Goal: Information Seeking & Learning: Check status

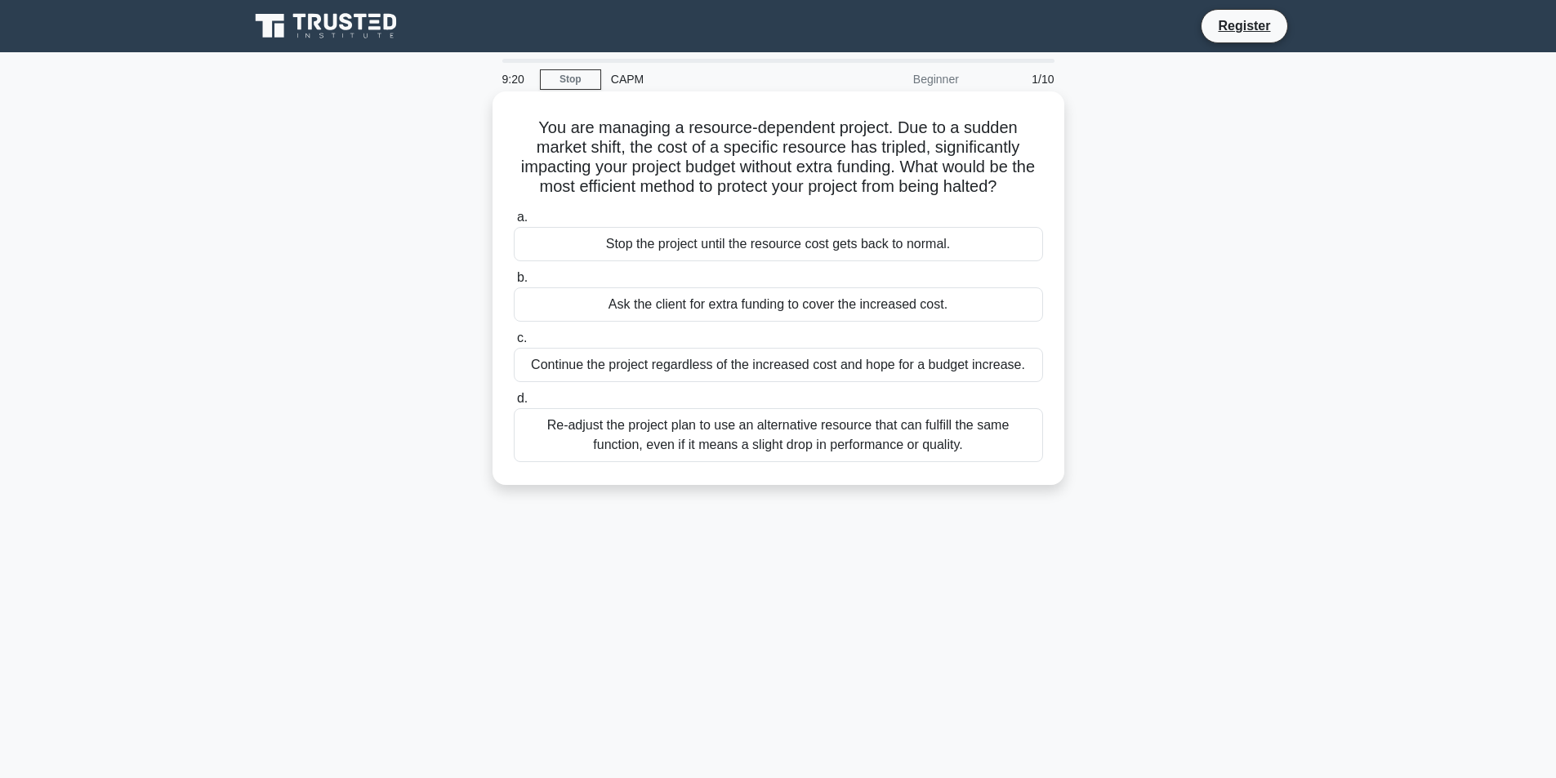
click at [867, 462] on div "Re-adjust the project plan to use an alternative resource that can fulfill the …" at bounding box center [778, 435] width 529 height 54
click at [514, 404] on input "d. Re-adjust the project plan to use an alternative resource that can fulfill t…" at bounding box center [514, 399] width 0 height 11
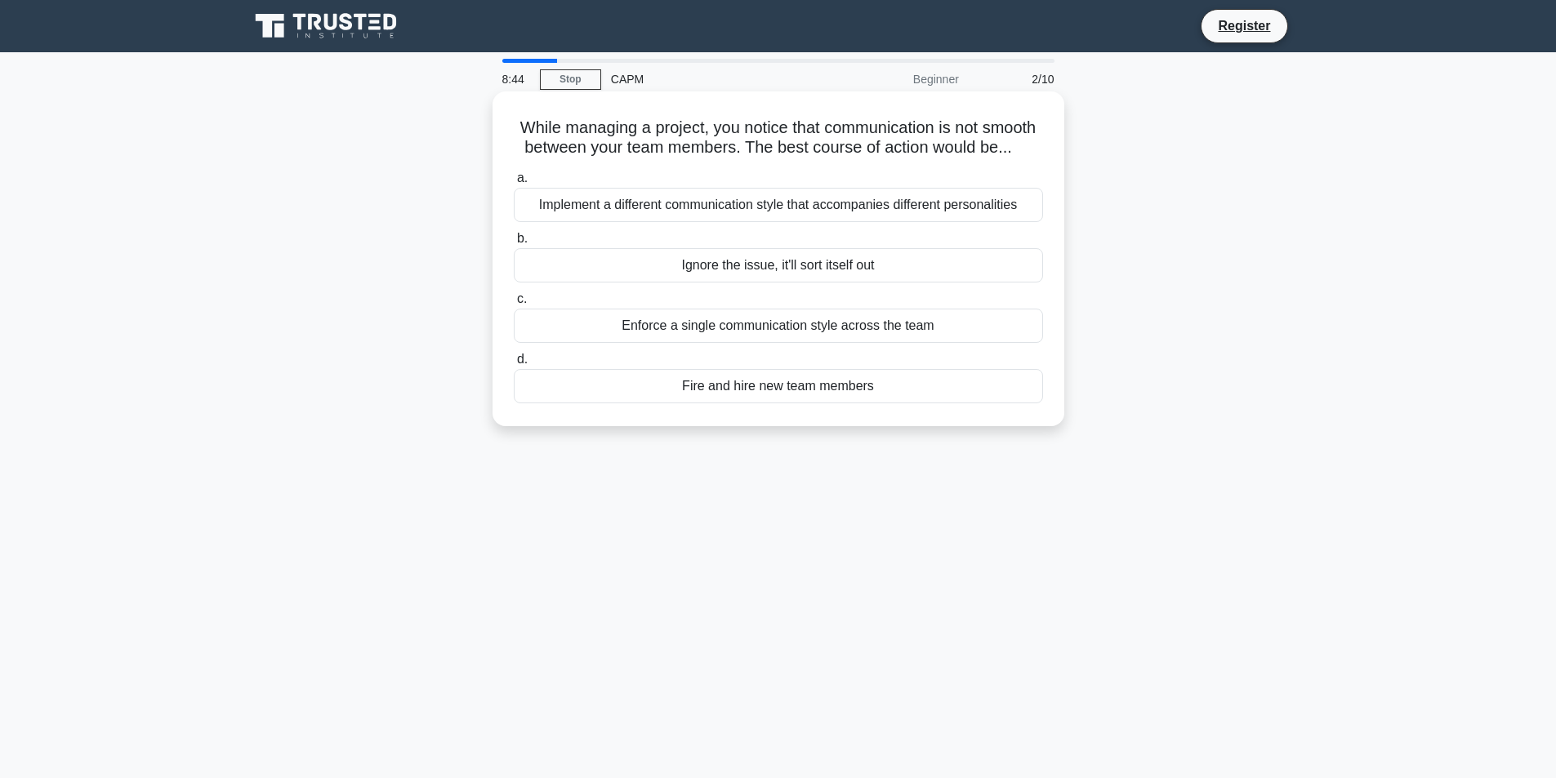
click at [782, 222] on div "Implement a different communication style that accompanies different personalit…" at bounding box center [778, 205] width 529 height 34
click at [514, 184] on input "a. Implement a different communication style that accompanies different persona…" at bounding box center [514, 178] width 0 height 11
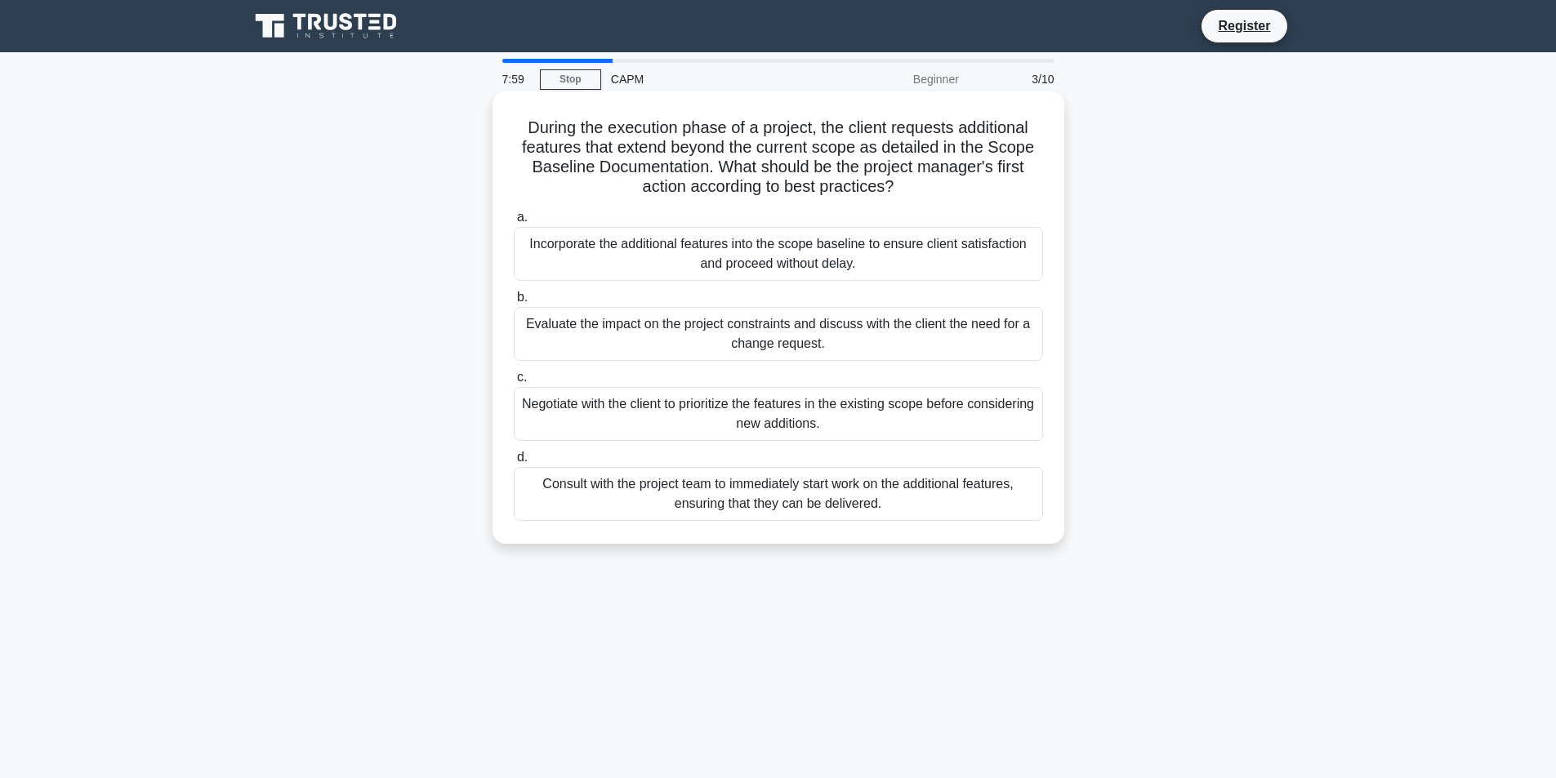
click at [814, 328] on div "Evaluate the impact on the project constraints and discuss with the client the …" at bounding box center [778, 334] width 529 height 54
click at [514, 303] on input "b. Evaluate the impact on the project constraints and discuss with the client t…" at bounding box center [514, 297] width 0 height 11
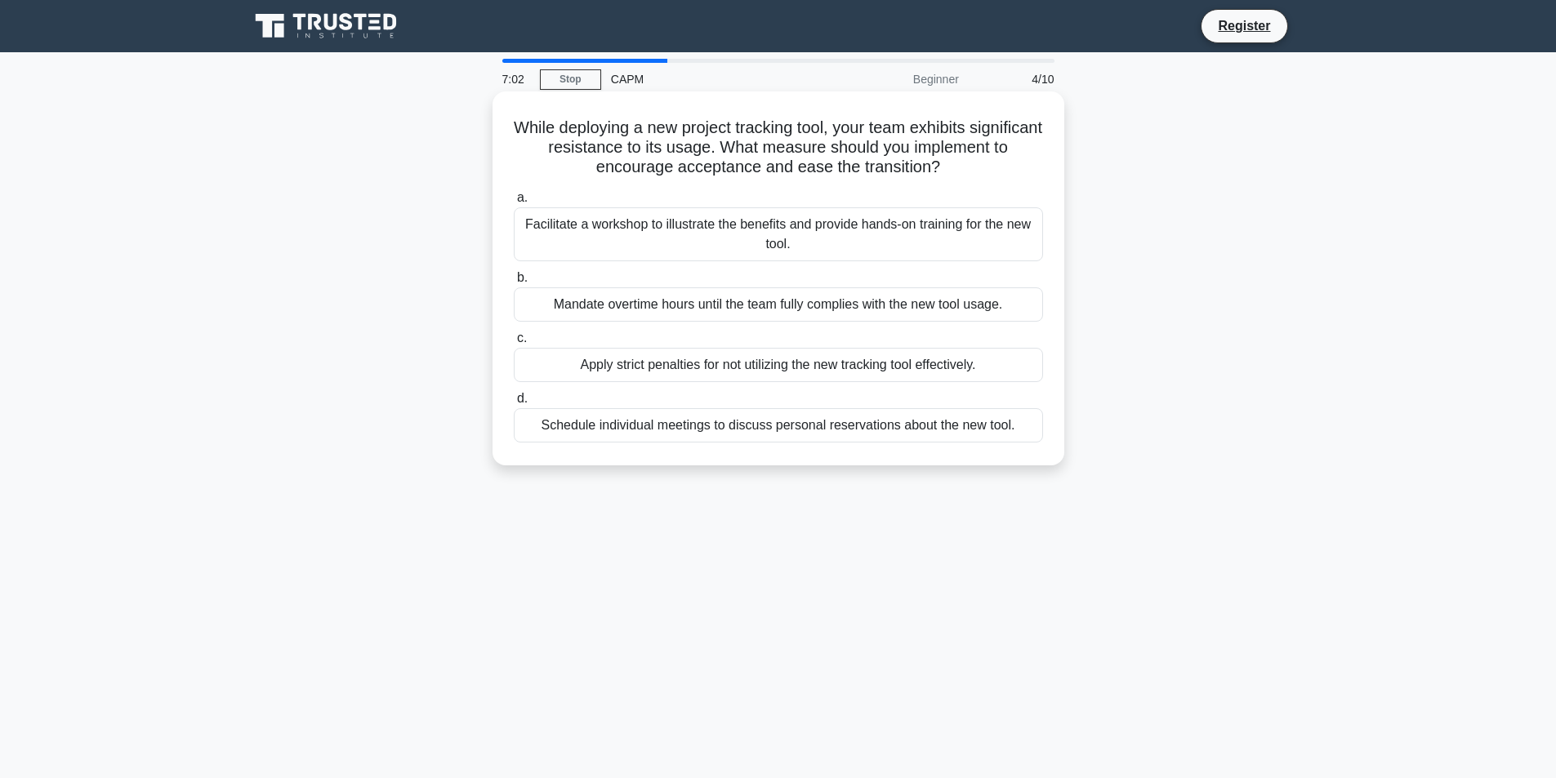
click at [734, 236] on div "Facilitate a workshop to illustrate the benefits and provide hands-on training …" at bounding box center [778, 234] width 529 height 54
click at [514, 203] on input "a. Facilitate a workshop to illustrate the benefits and provide hands-on traini…" at bounding box center [514, 198] width 0 height 11
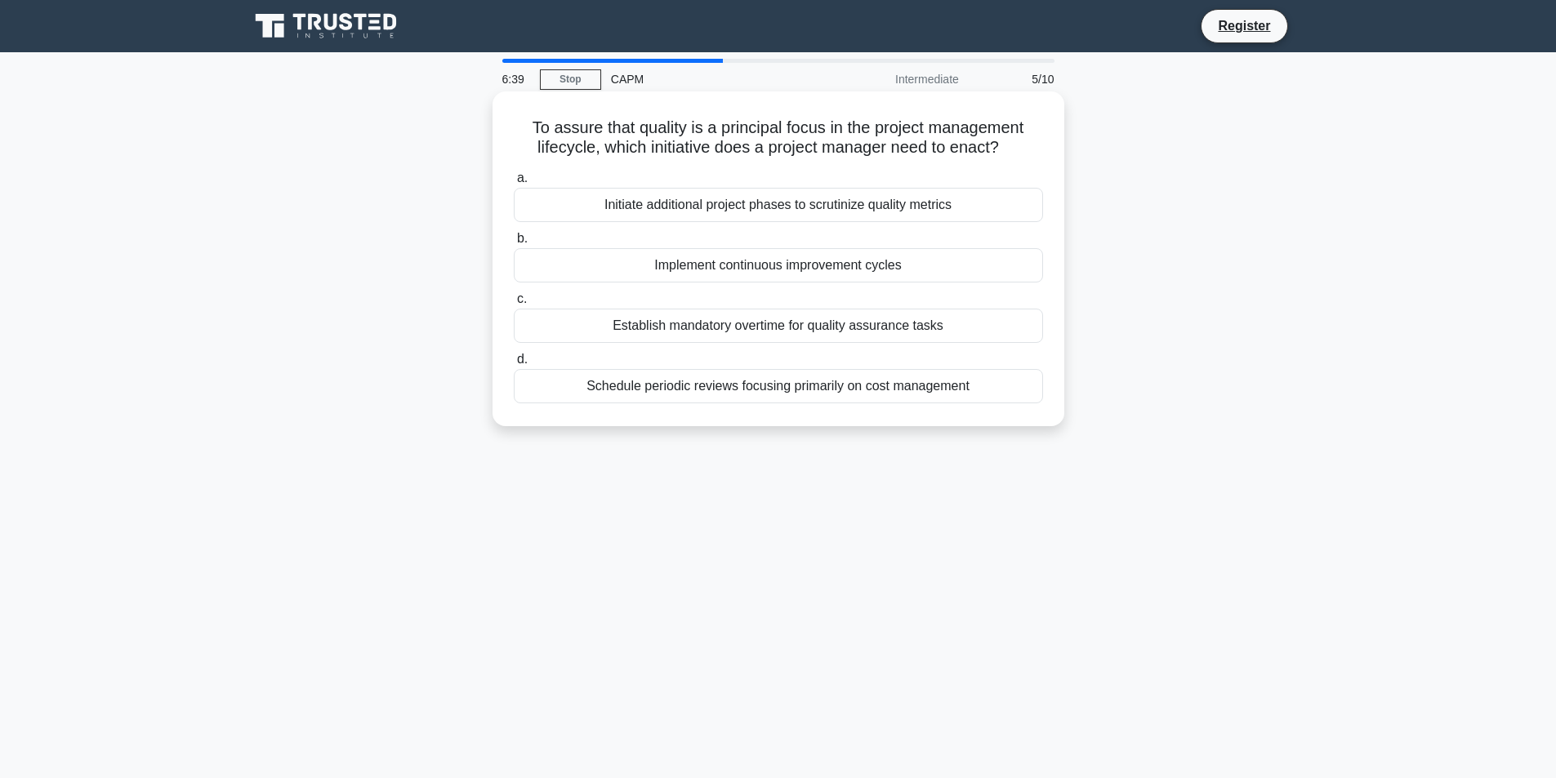
click at [650, 270] on div "Implement continuous improvement cycles" at bounding box center [778, 265] width 529 height 34
click at [514, 244] on input "b. Implement continuous improvement cycles" at bounding box center [514, 239] width 0 height 11
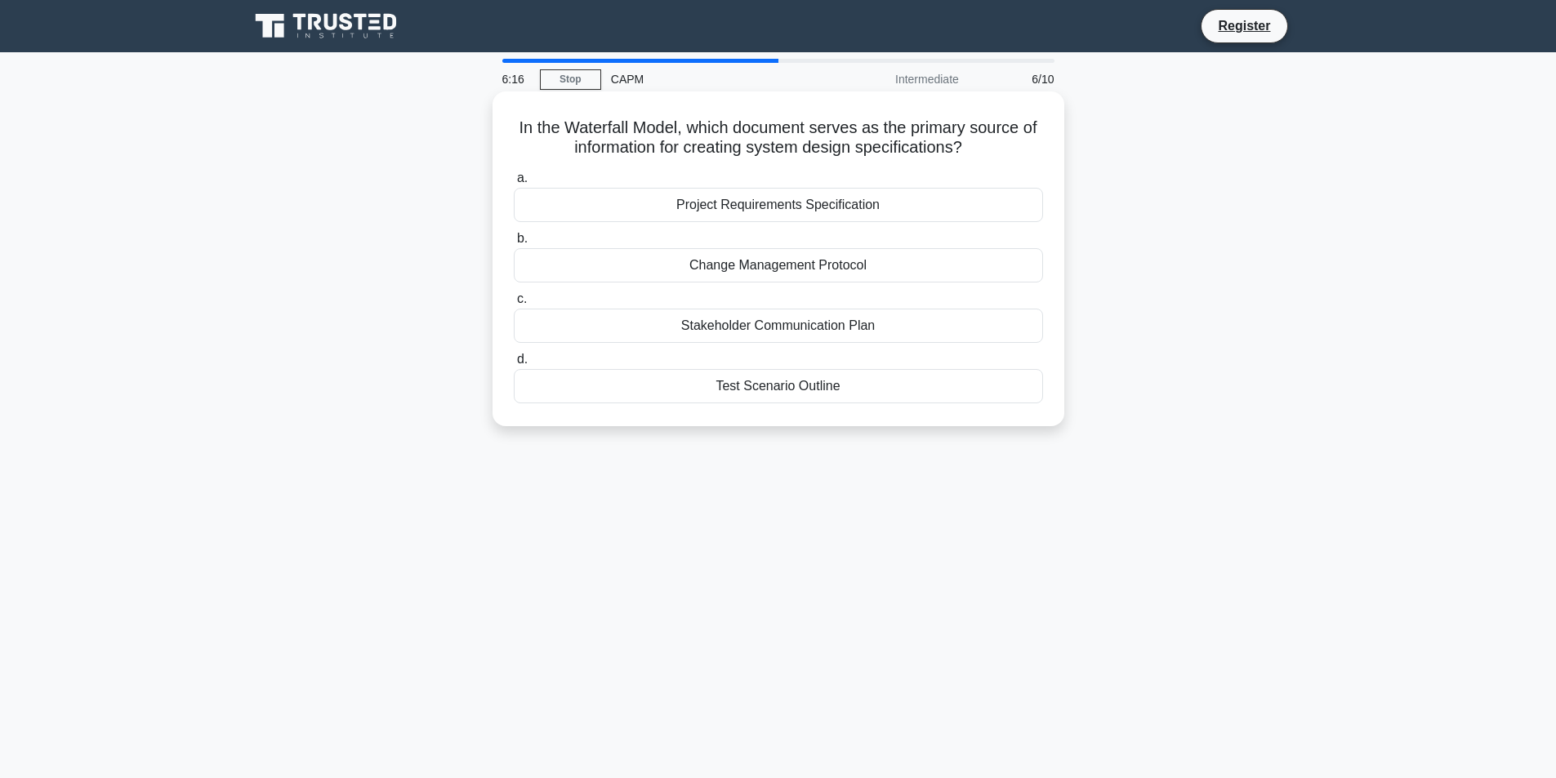
drag, startPoint x: 808, startPoint y: 384, endPoint x: 813, endPoint y: 397, distance: 14.0
click at [813, 395] on div "Test Scenario Outline" at bounding box center [778, 386] width 529 height 34
click at [1281, 370] on div "In the Waterfall Model, which document serves as the primary source of informat…" at bounding box center [778, 273] width 1078 height 354
click at [791, 390] on div "Test Scenario Outline" at bounding box center [778, 386] width 529 height 34
click at [514, 365] on input "d. Test Scenario Outline" at bounding box center [514, 359] width 0 height 11
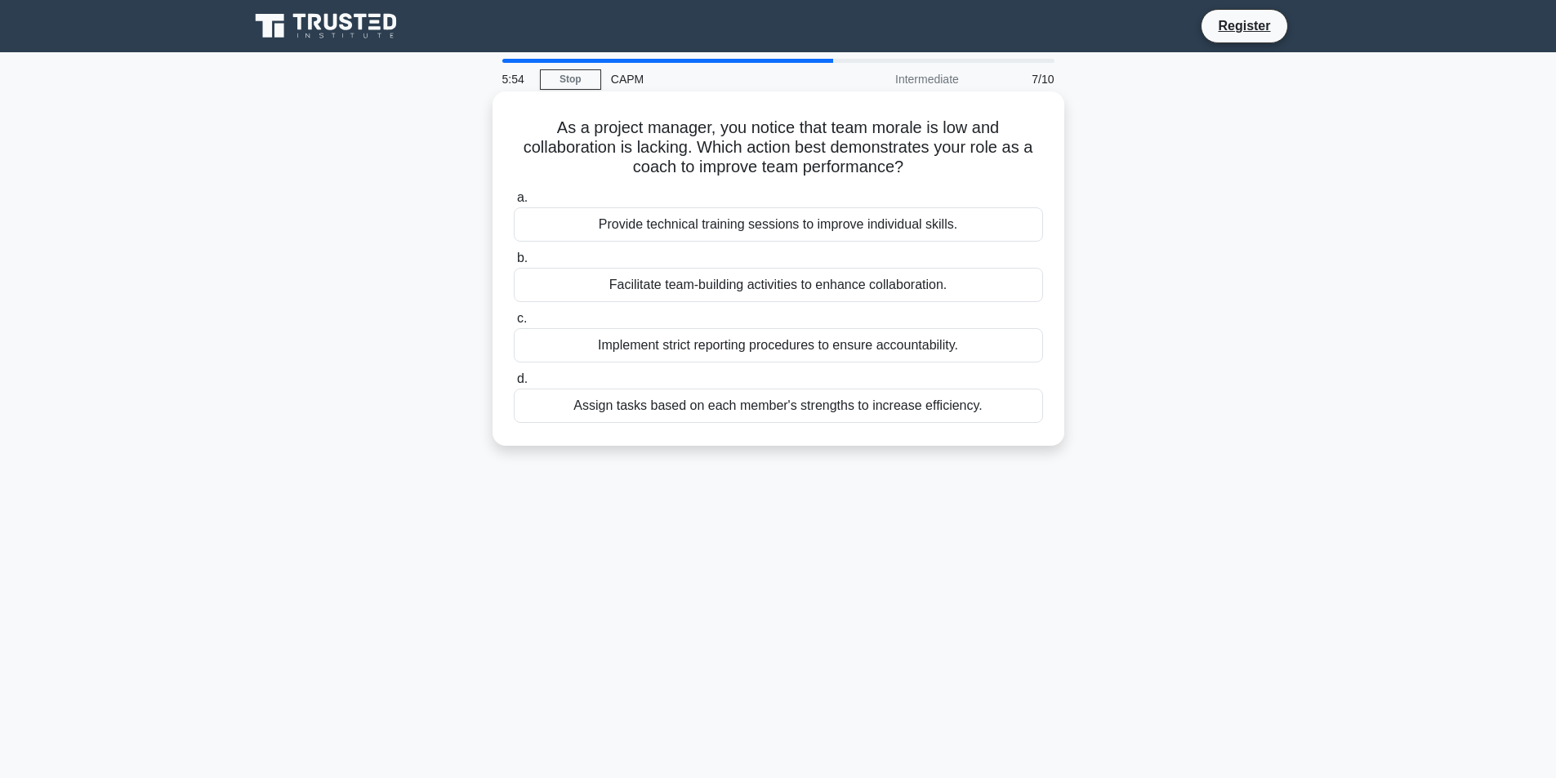
click at [790, 274] on div "Facilitate team-building activities to enhance collaboration." at bounding box center [778, 285] width 529 height 34
click at [514, 264] on input "b. Facilitate team-building activities to enhance collaboration." at bounding box center [514, 258] width 0 height 11
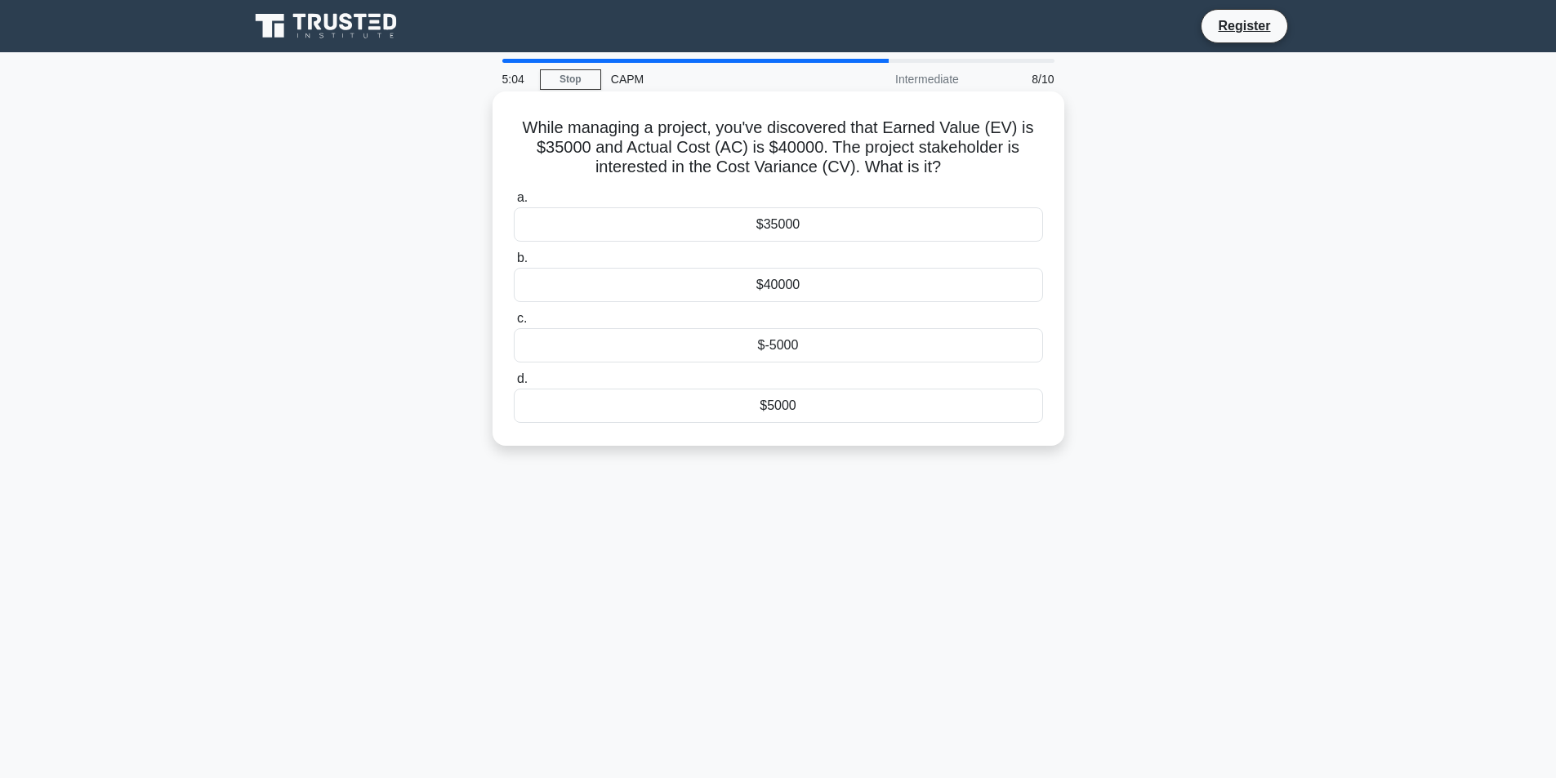
click at [763, 346] on div "$-5000" at bounding box center [778, 345] width 529 height 34
click at [514, 324] on input "c. $-5000" at bounding box center [514, 319] width 0 height 11
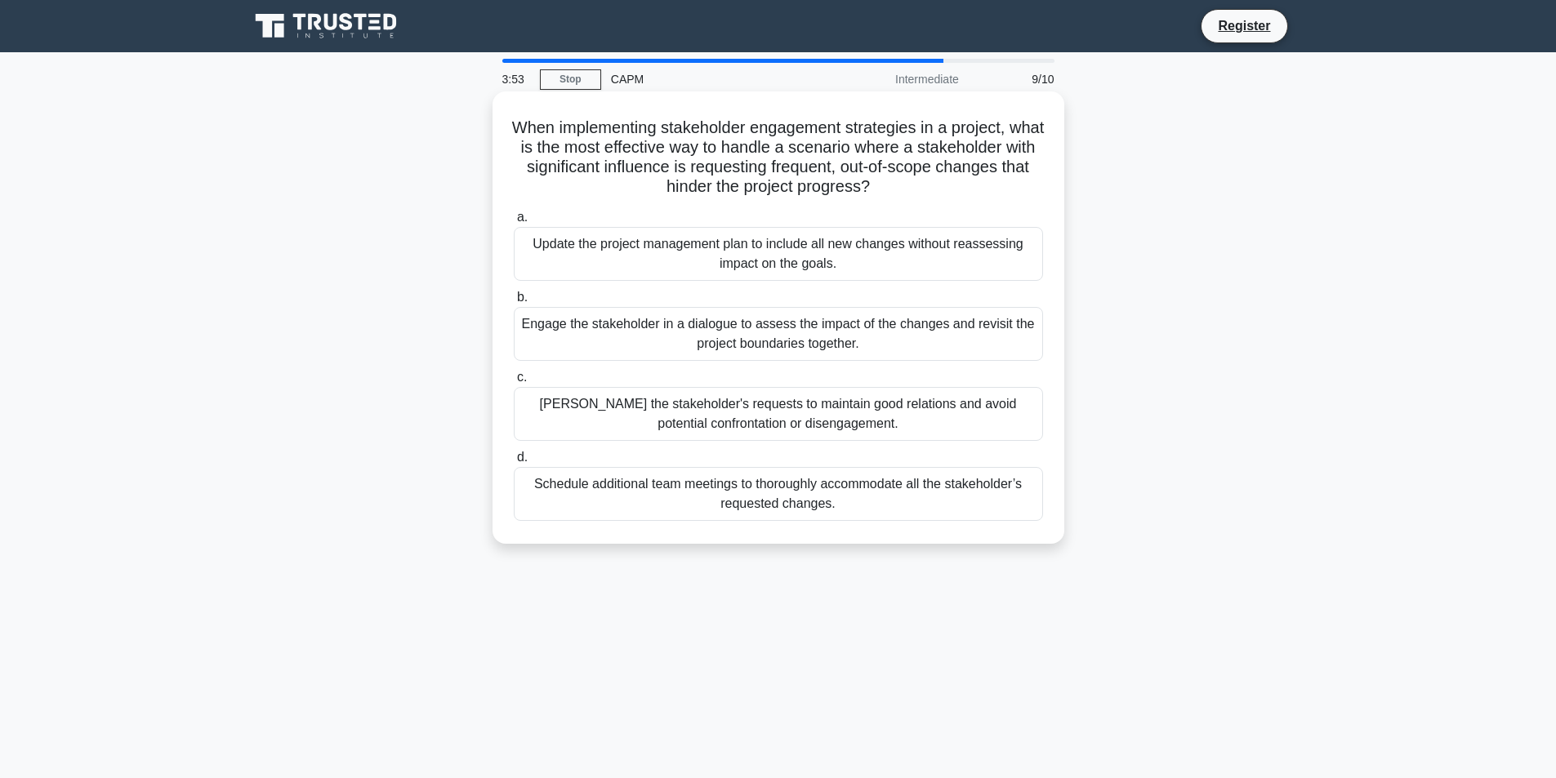
click at [767, 332] on div "Engage the stakeholder in a dialogue to assess the impact of the changes and re…" at bounding box center [778, 334] width 529 height 54
click at [514, 303] on input "b. Engage the stakeholder in a dialogue to assess the impact of the changes and…" at bounding box center [514, 297] width 0 height 11
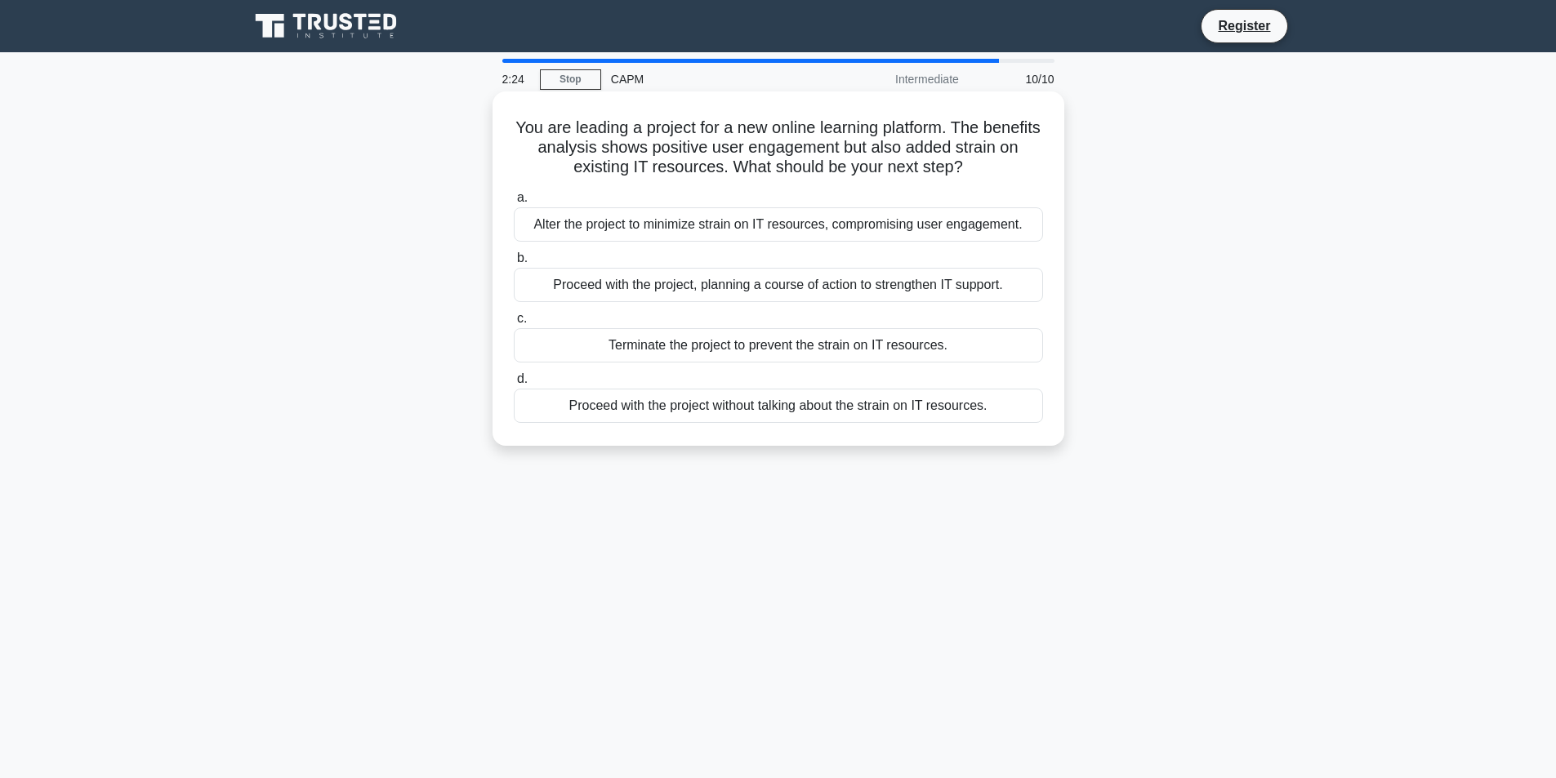
click at [832, 281] on div "Proceed with the project, planning a course of action to strengthen IT support." at bounding box center [778, 285] width 529 height 34
click at [514, 264] on input "b. Proceed with the project, planning a course of action to strengthen IT suppo…" at bounding box center [514, 258] width 0 height 11
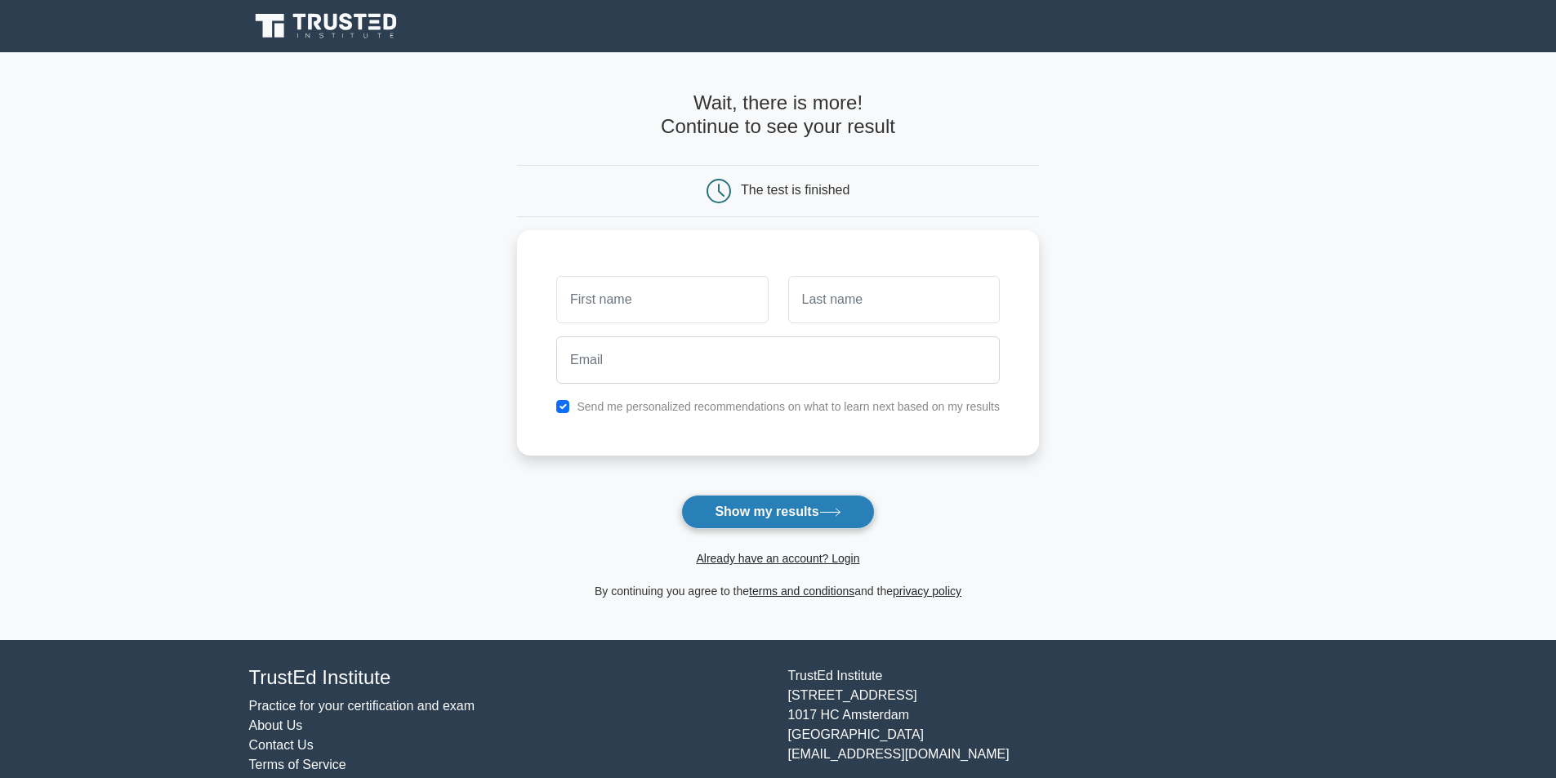
click at [804, 511] on button "Show my results" at bounding box center [777, 512] width 193 height 34
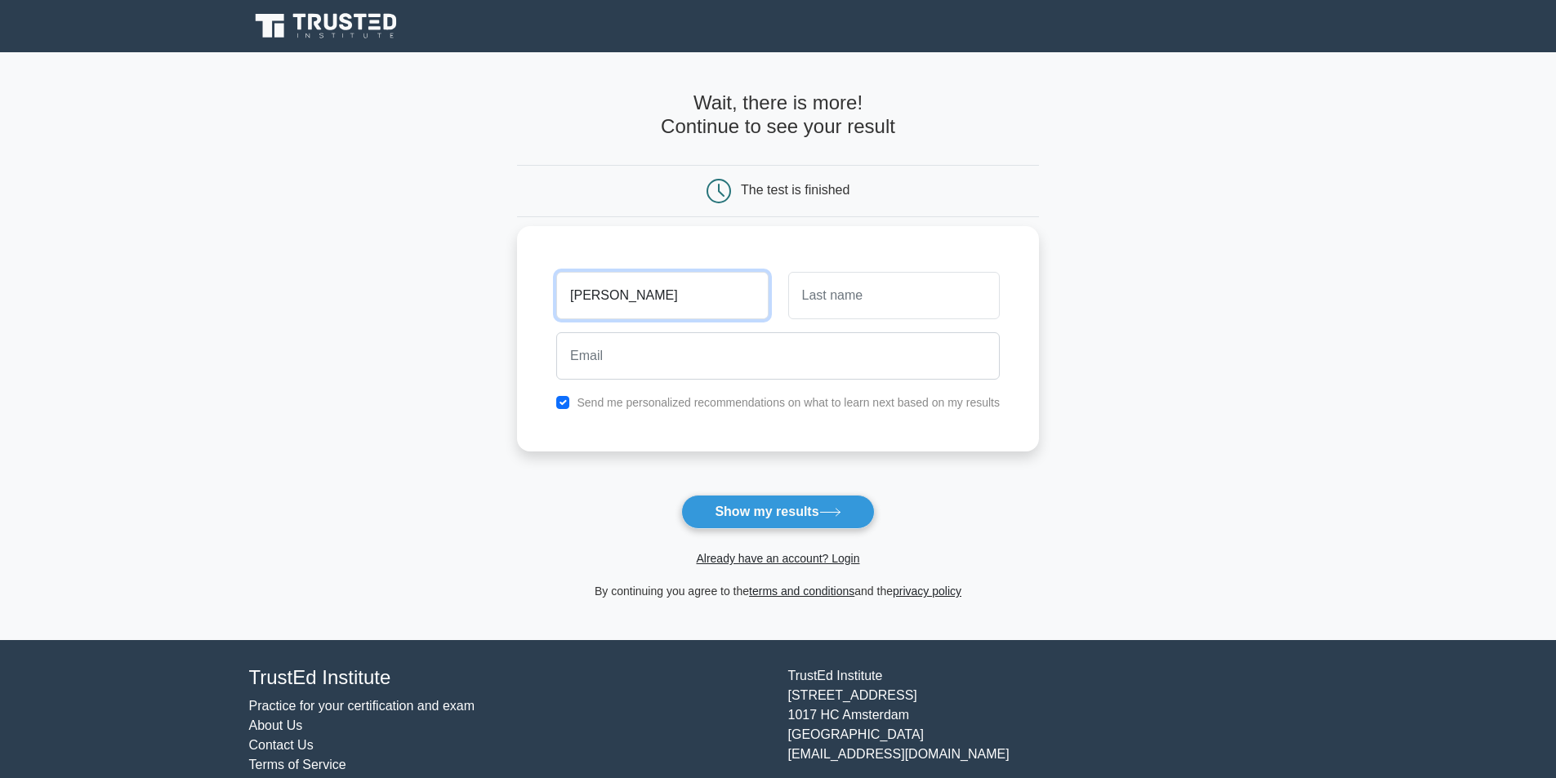
type input "[PERSON_NAME]"
click at [915, 314] on input "text" at bounding box center [894, 295] width 212 height 47
type input "HY"
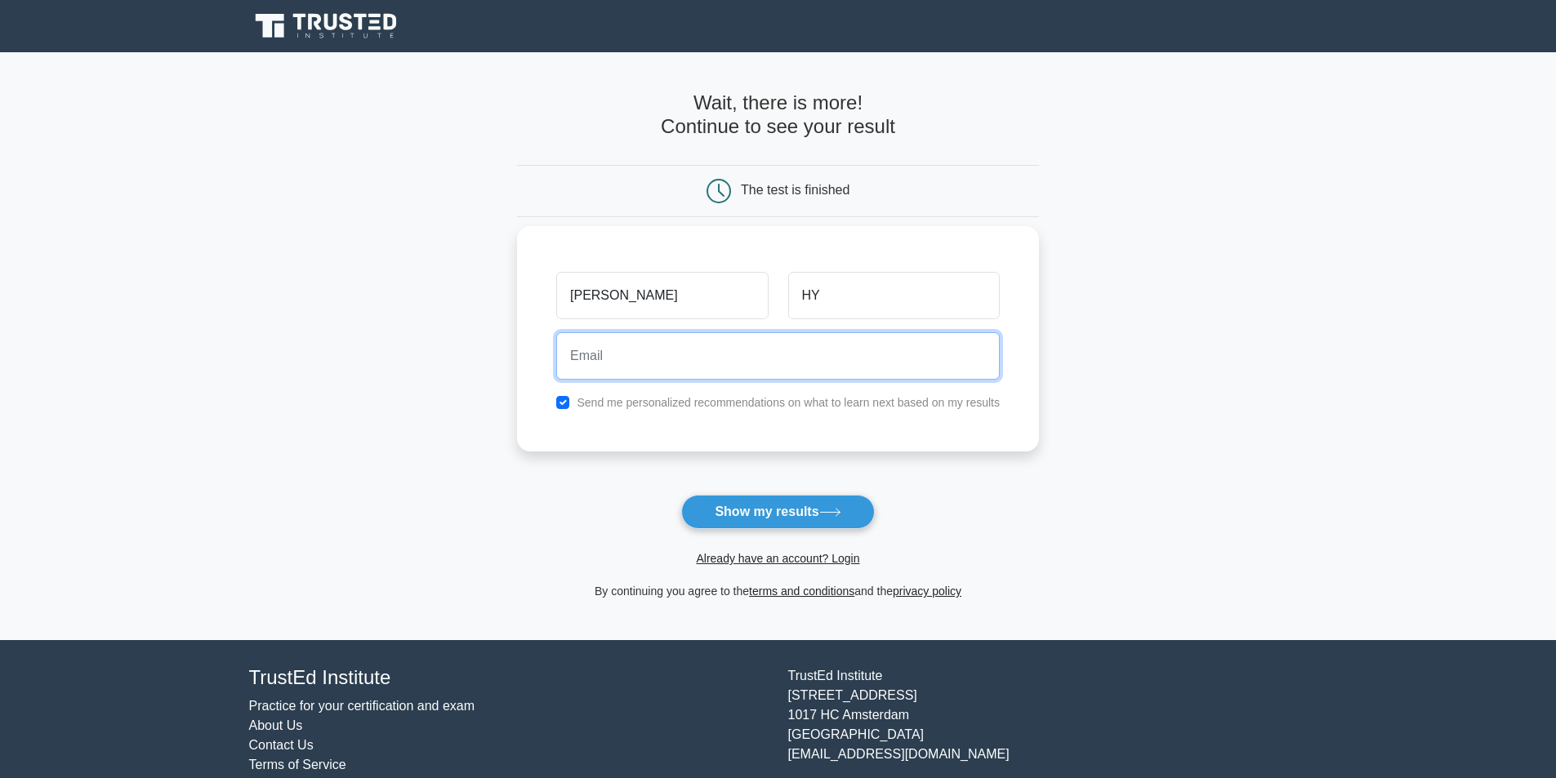
click at [769, 354] on input "email" at bounding box center [778, 355] width 444 height 47
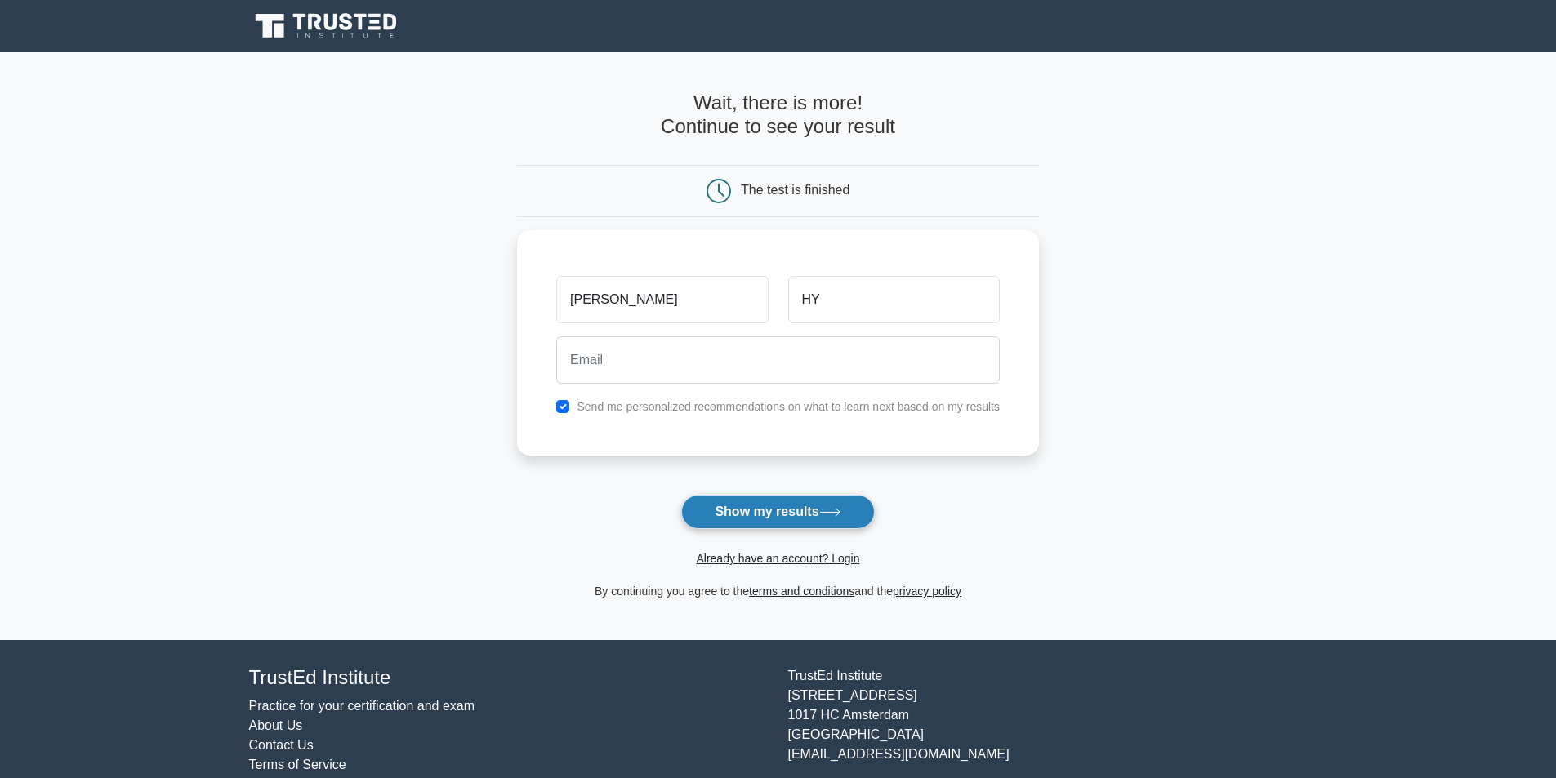
click at [798, 511] on button "Show my results" at bounding box center [777, 512] width 193 height 34
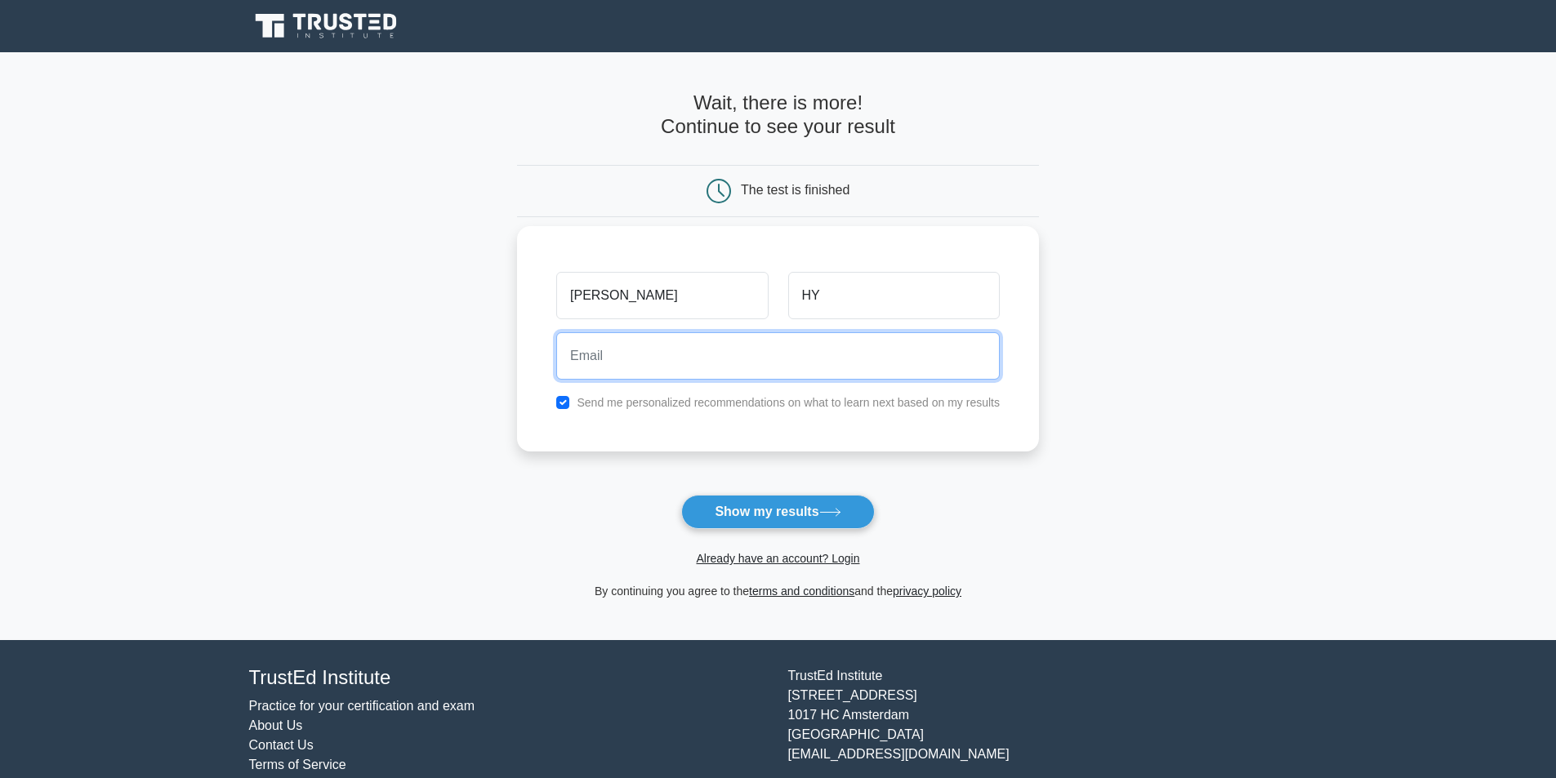
click at [673, 350] on input "email" at bounding box center [778, 355] width 444 height 47
type input "[EMAIL_ADDRESS][DOMAIN_NAME]"
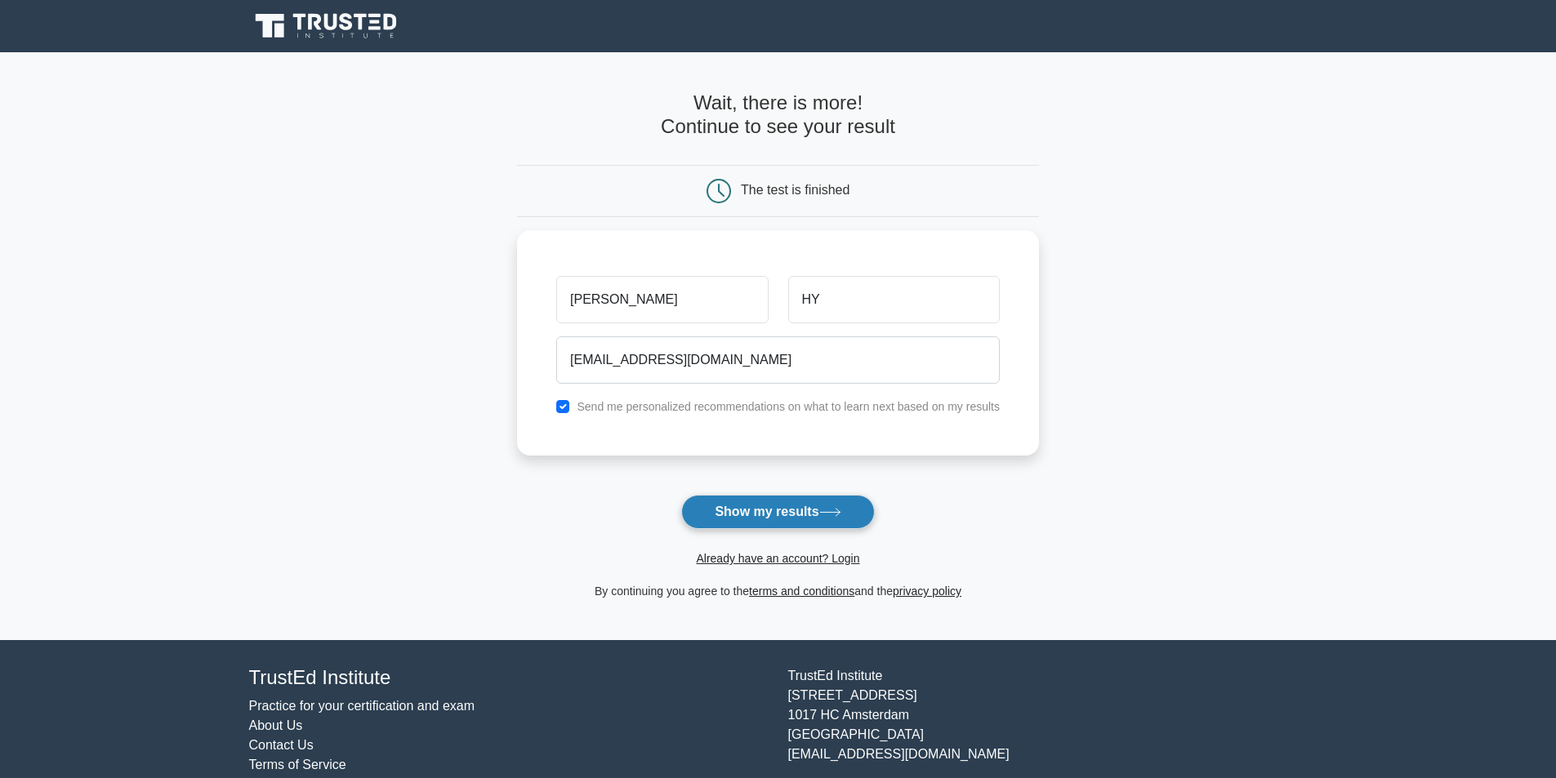
click at [799, 504] on button "Show my results" at bounding box center [777, 512] width 193 height 34
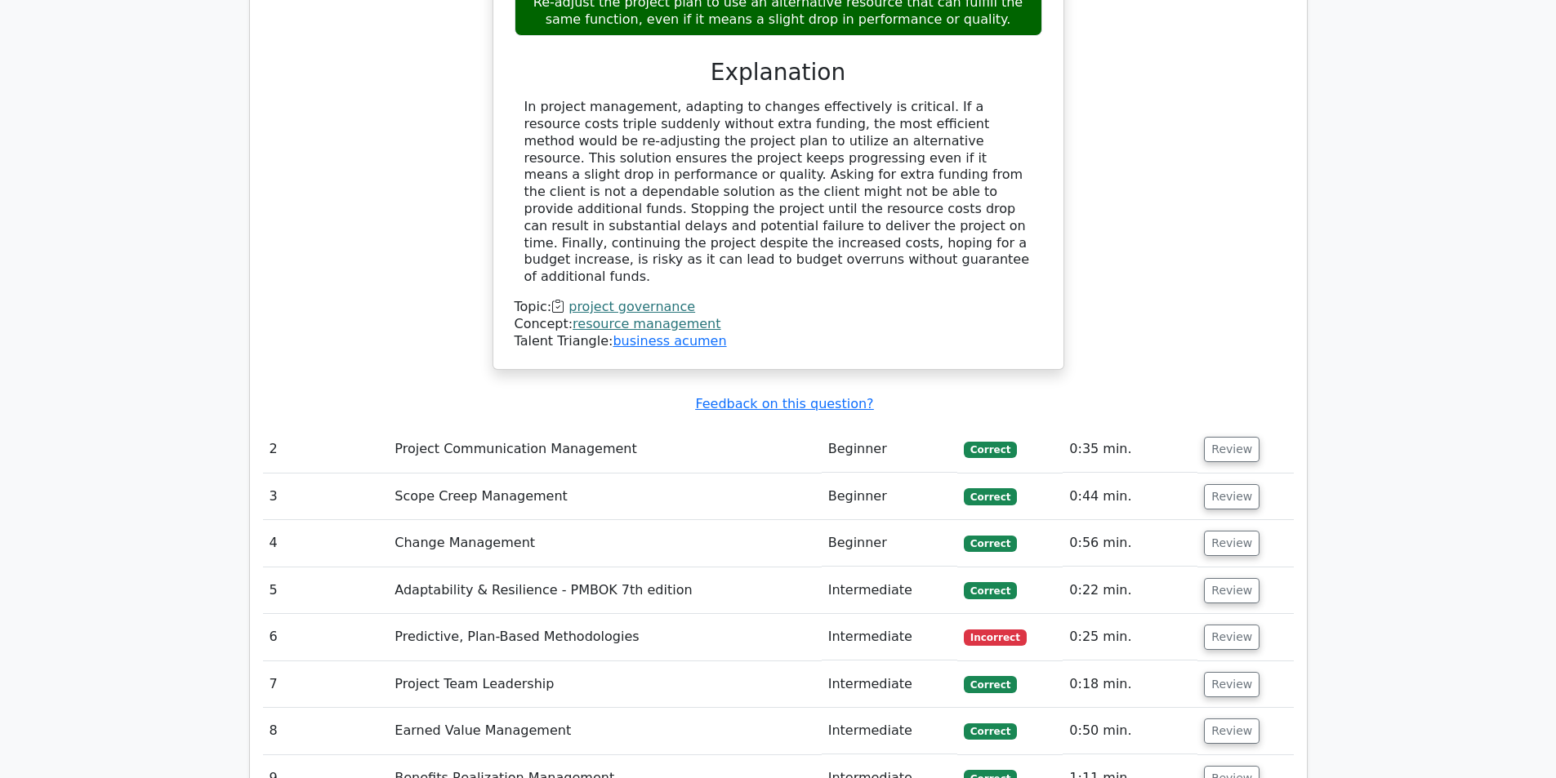
scroll to position [1960, 0]
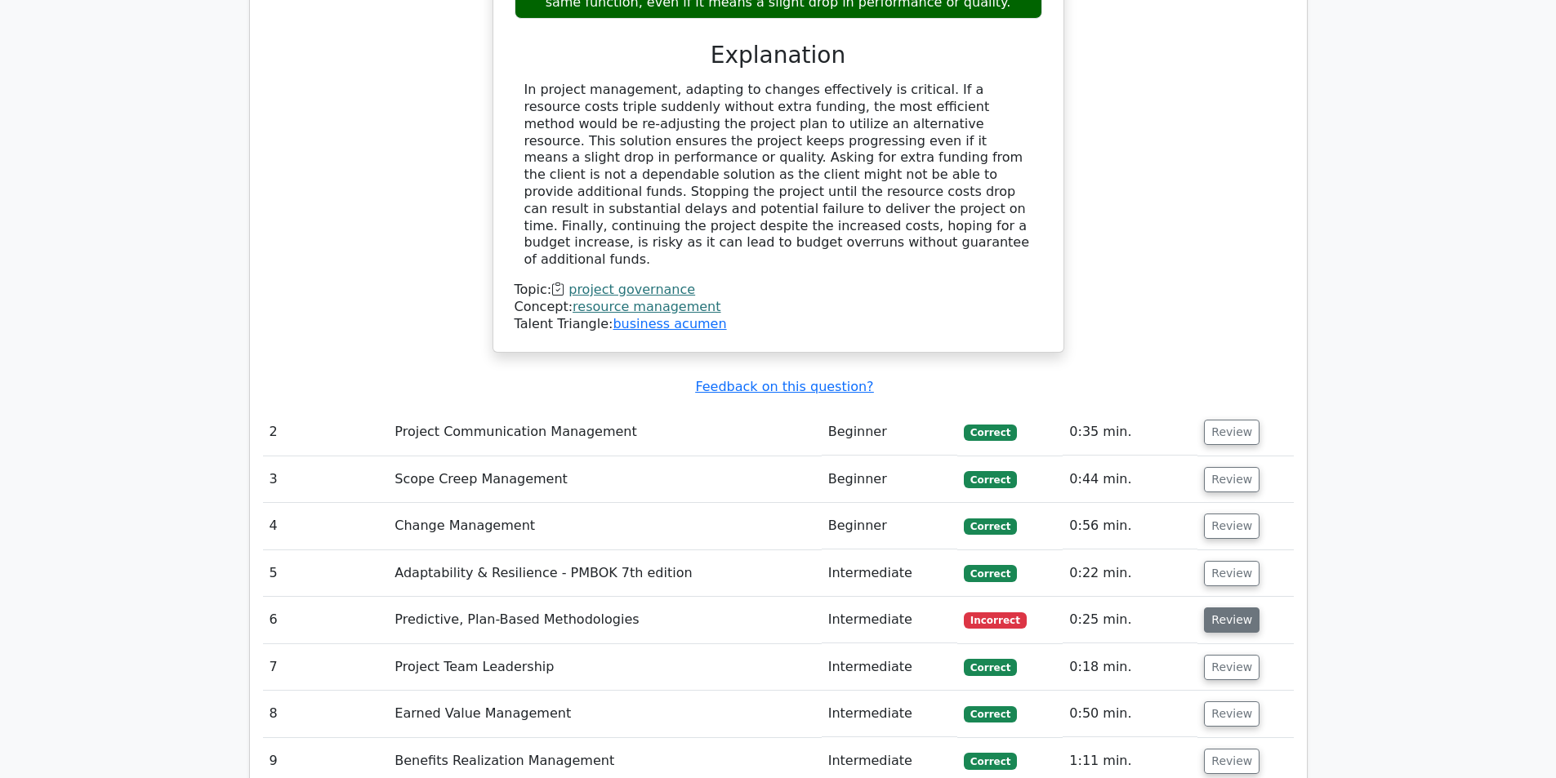
click at [1204, 608] on button "Review" at bounding box center [1232, 620] width 56 height 25
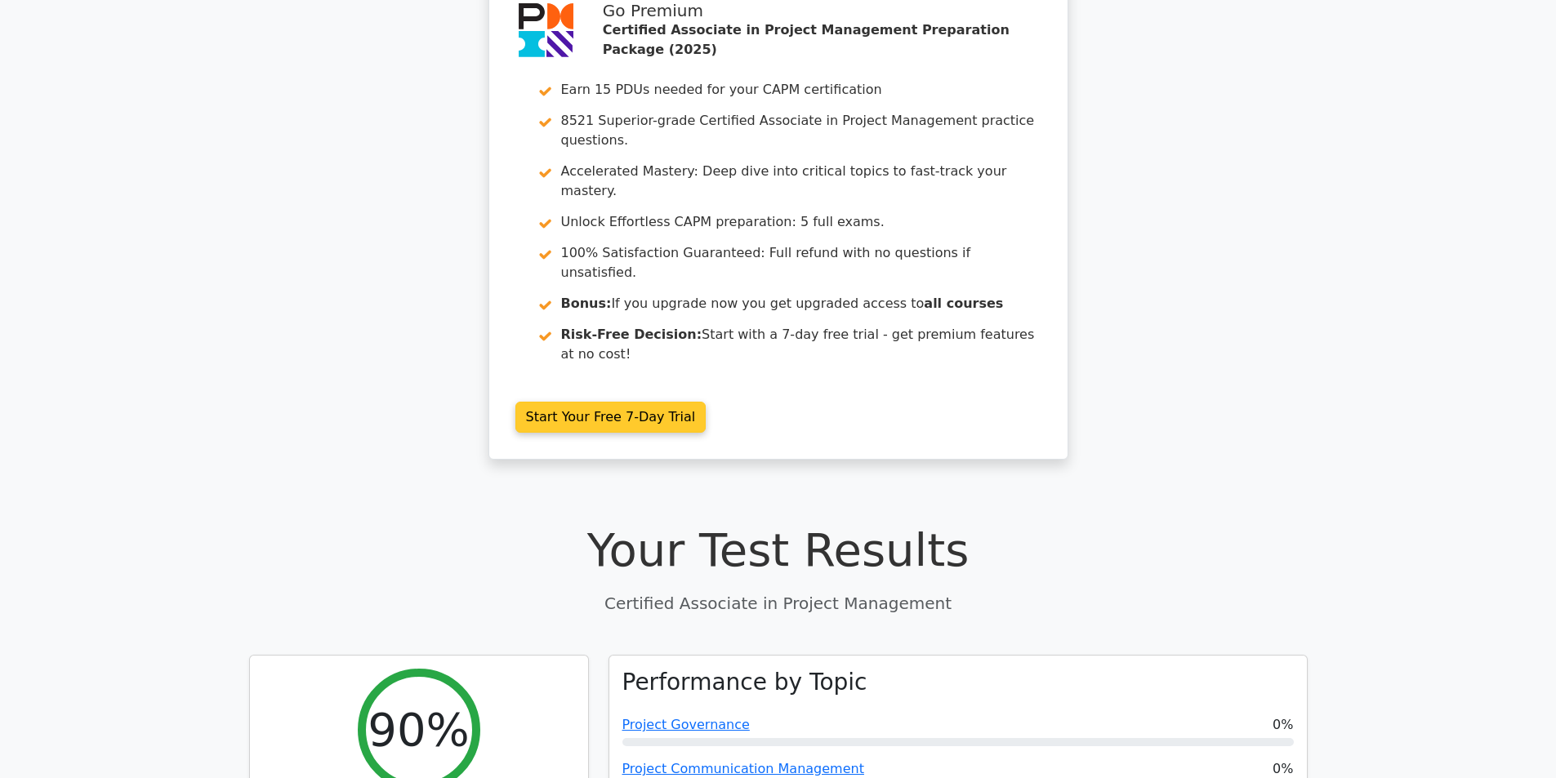
scroll to position [0, 0]
